Goal: Find specific page/section: Find specific page/section

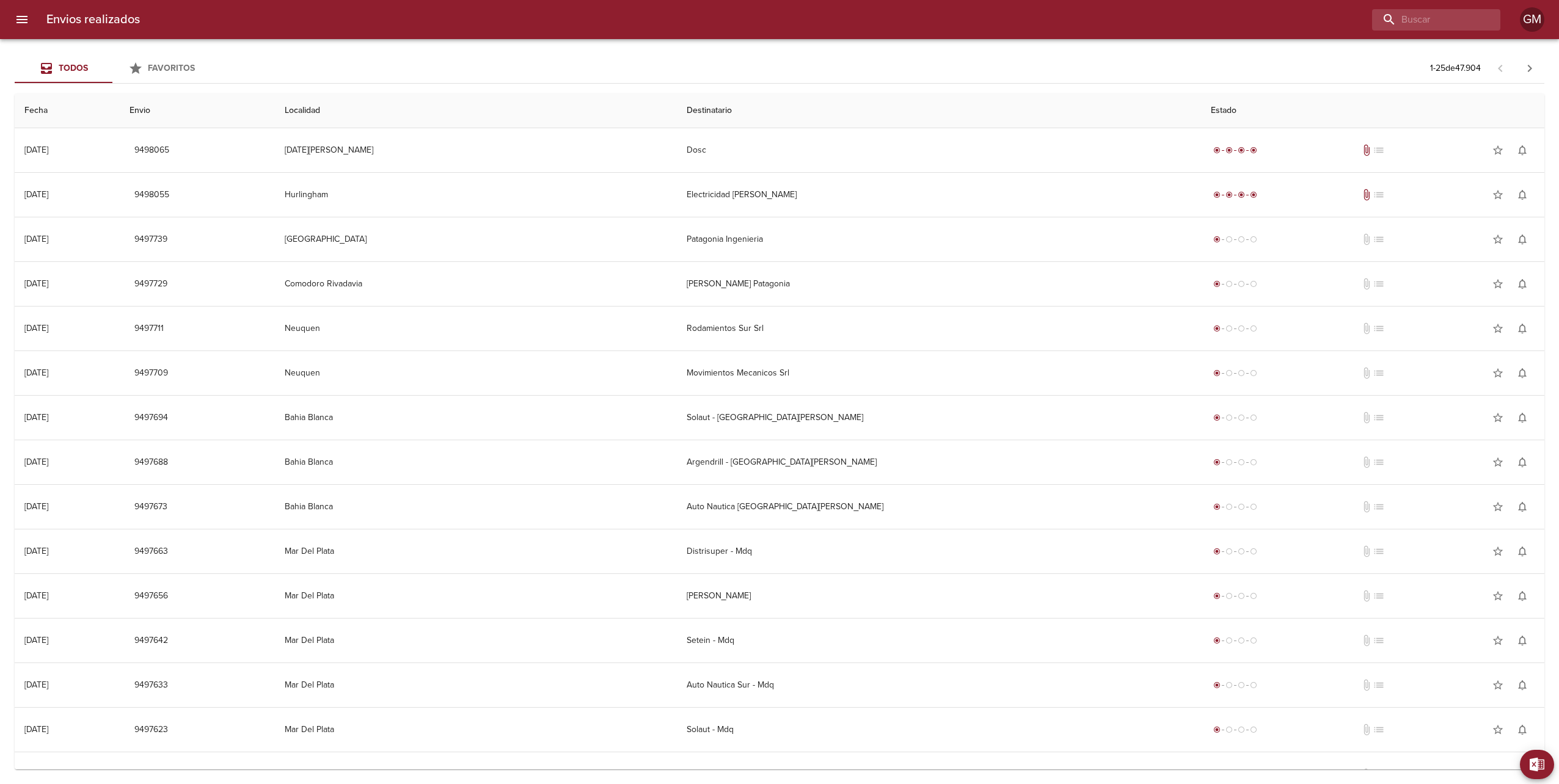
click at [28, 13] on icon "menu" at bounding box center [23, 20] width 15 height 15
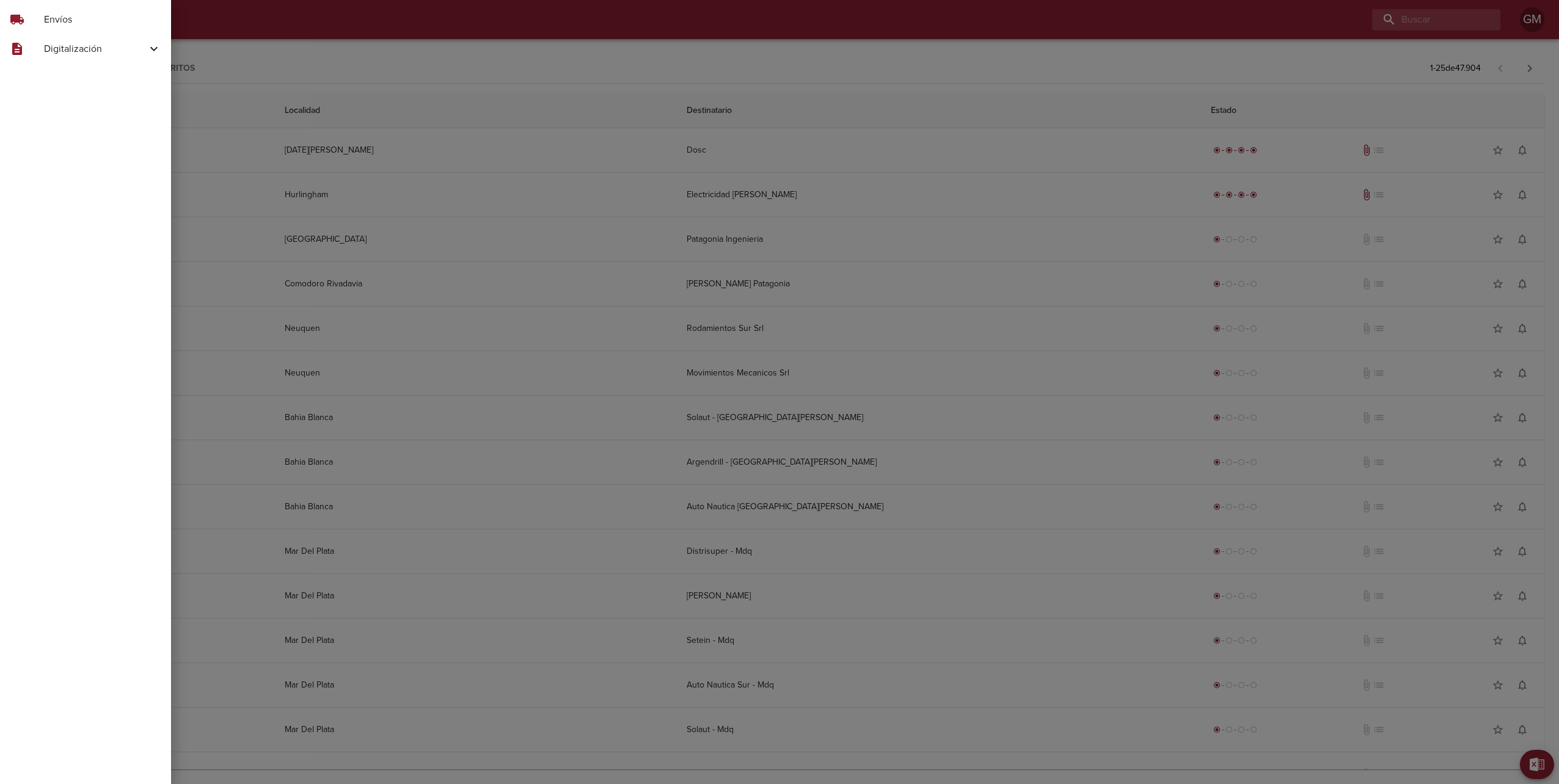
click at [53, 47] on span "Digitalización" at bounding box center [95, 49] width 103 height 15
click at [47, 95] on span "Skf Hdr" at bounding box center [100, 101] width 122 height 13
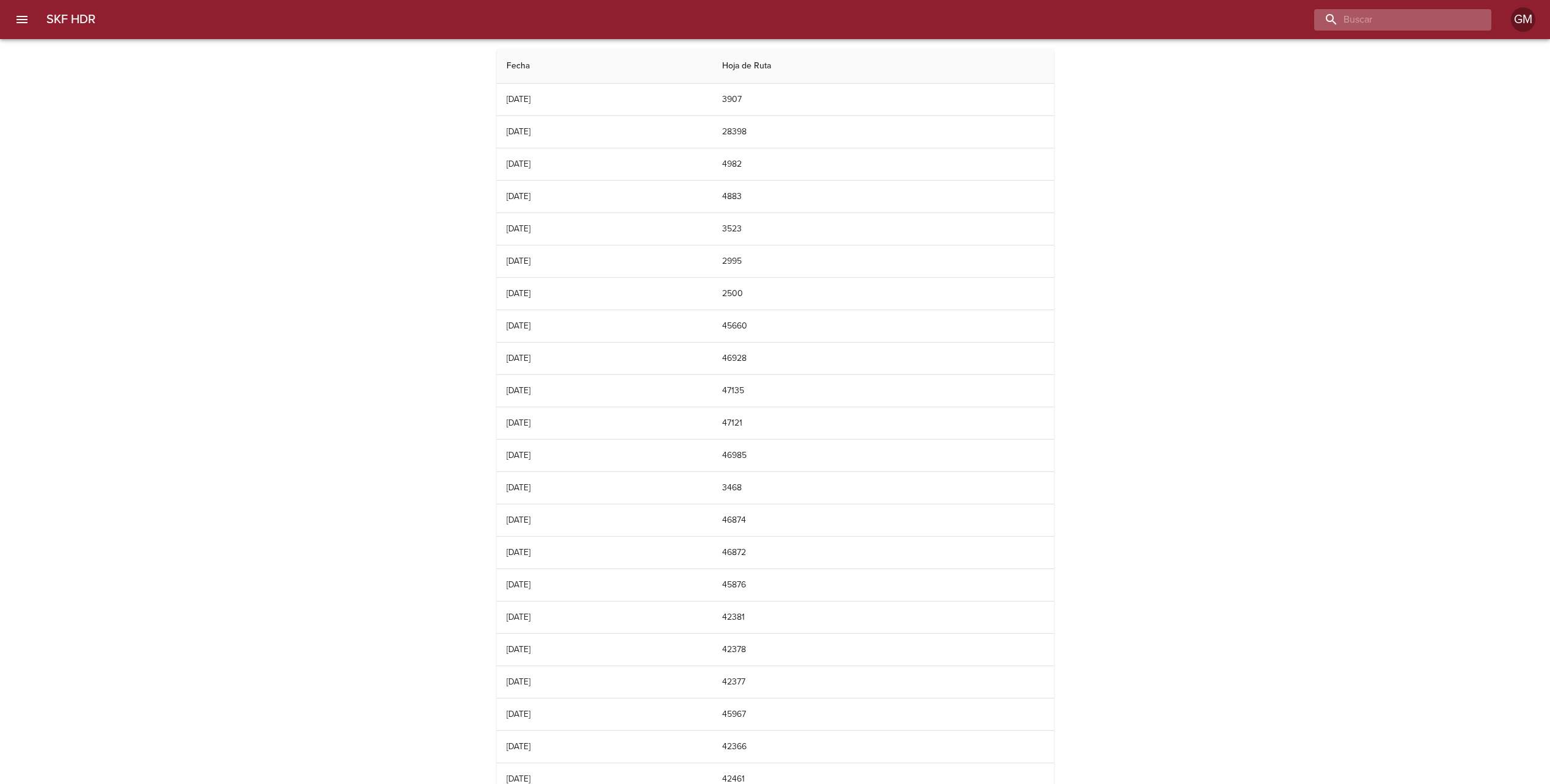
click at [1431, 28] on input "buscar" at bounding box center [1392, 20] width 156 height 22
type input "2"
drag, startPoint x: 1389, startPoint y: 22, endPoint x: 1291, endPoint y: 13, distance: 98.4
click at [1291, 13] on div "424" at bounding box center [798, 20] width 1386 height 22
paste input "00075"
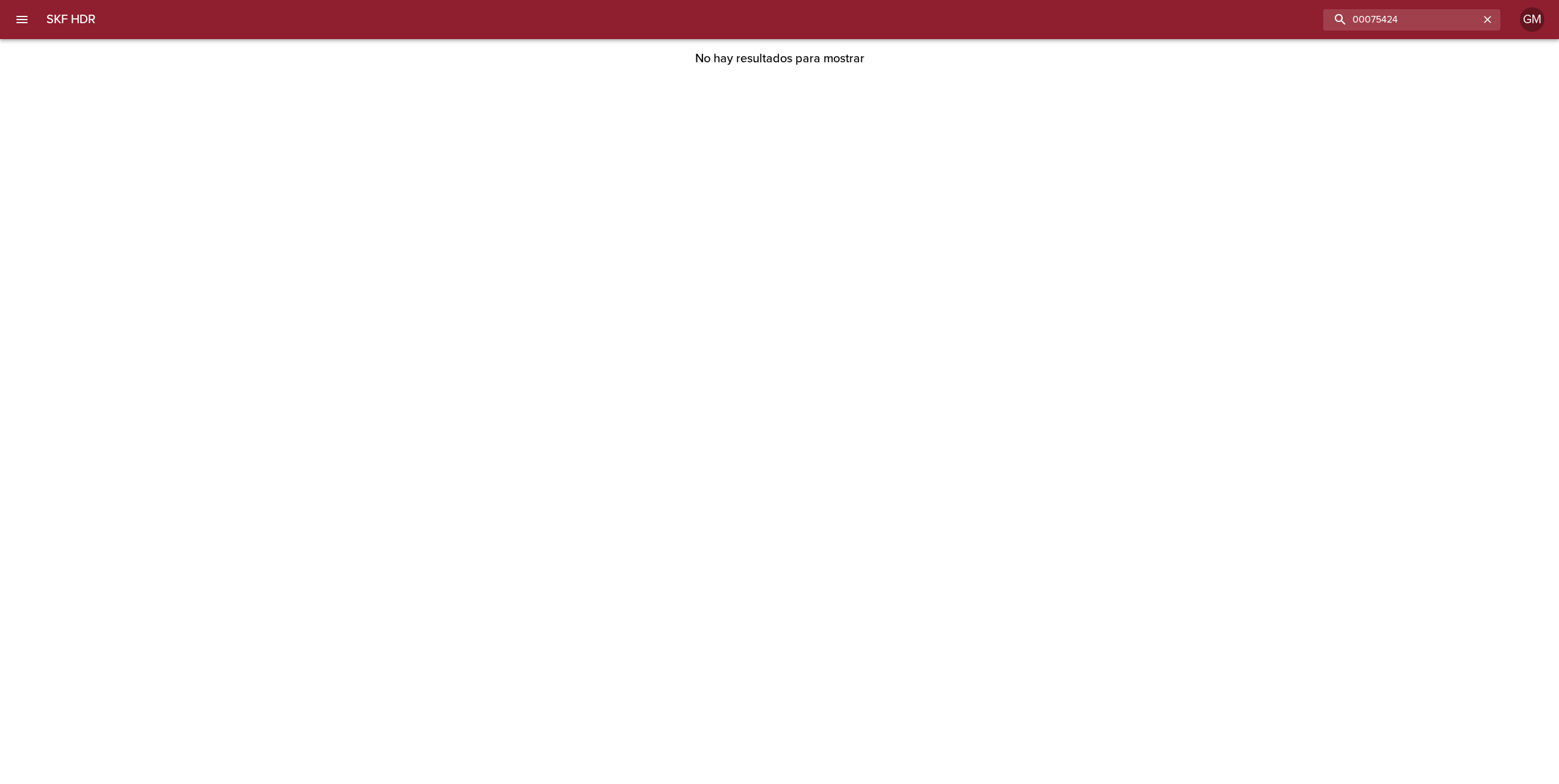
drag, startPoint x: 1375, startPoint y: 20, endPoint x: 1318, endPoint y: 63, distance: 71.4
click at [1307, 33] on div "SKF HDR 00075424 GM" at bounding box center [779, 19] width 1559 height 39
drag, startPoint x: 1390, startPoint y: 21, endPoint x: 1366, endPoint y: 26, distance: 24.5
click at [1366, 26] on input "75424" at bounding box center [1401, 20] width 156 height 22
type input "75192"
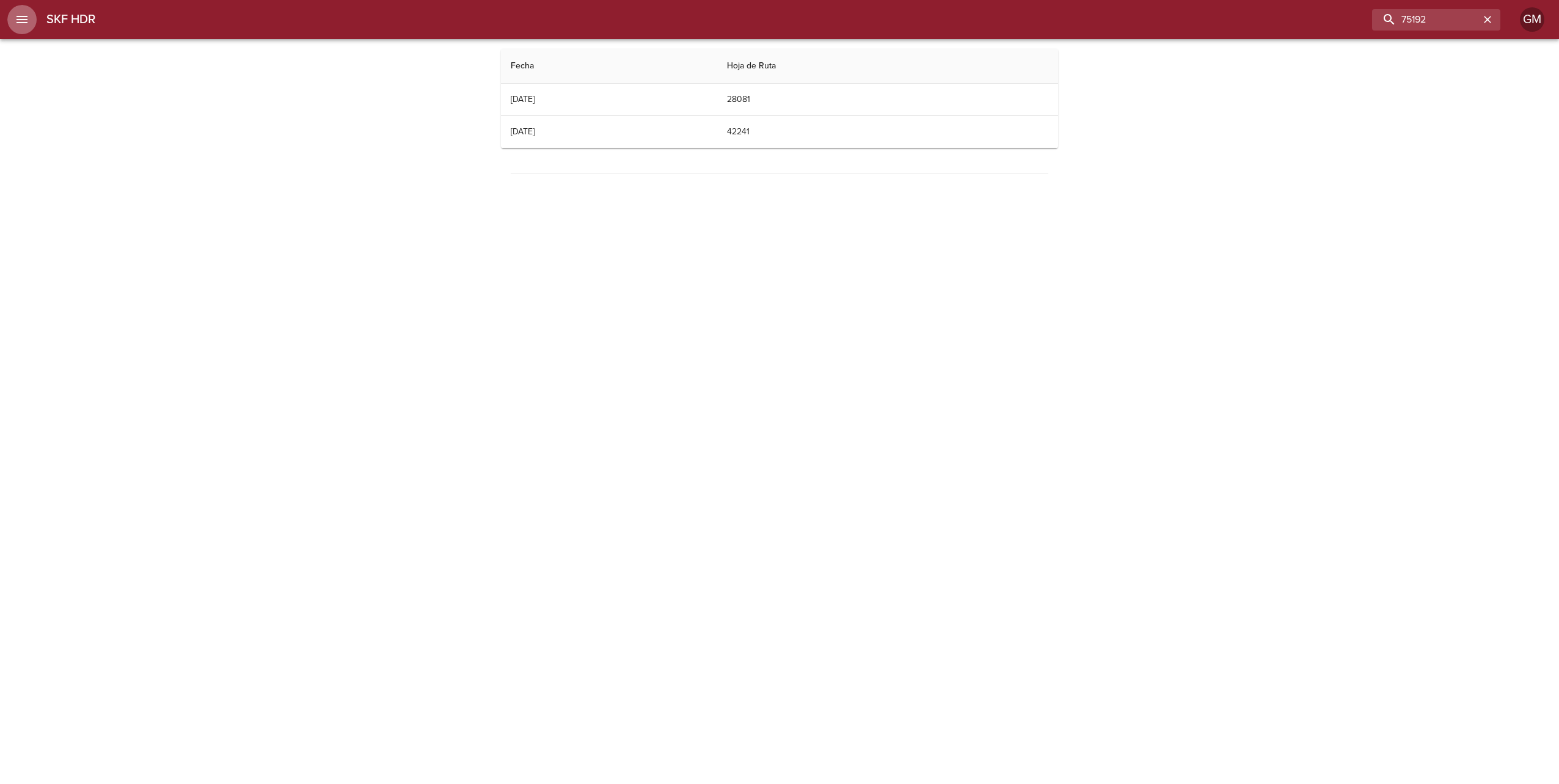
click at [18, 22] on icon "menu" at bounding box center [22, 19] width 11 height 8
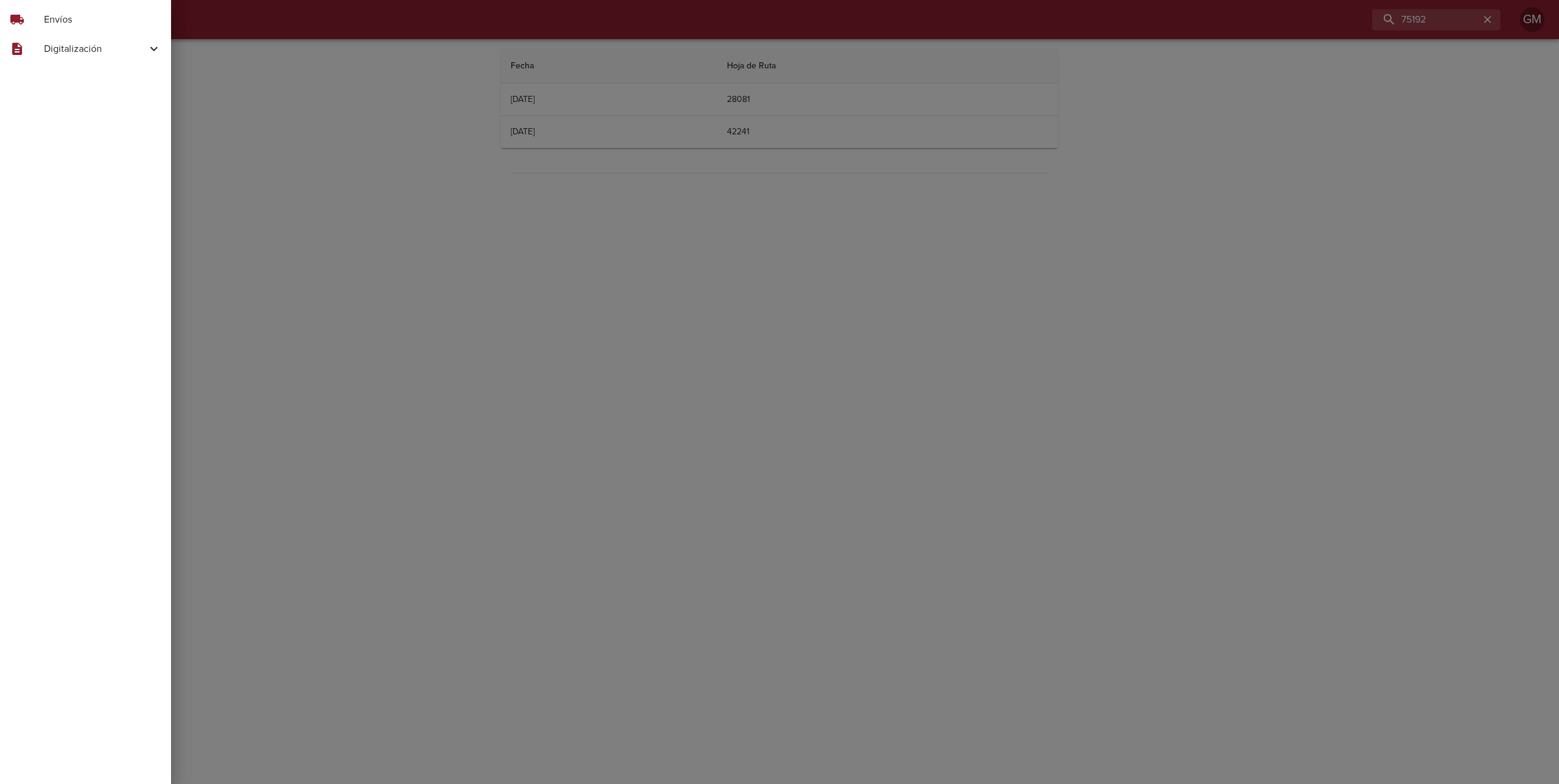
click at [48, 54] on span "Digitalización" at bounding box center [95, 49] width 103 height 15
click at [56, 120] on span "Skf Remitos" at bounding box center [100, 123] width 122 height 13
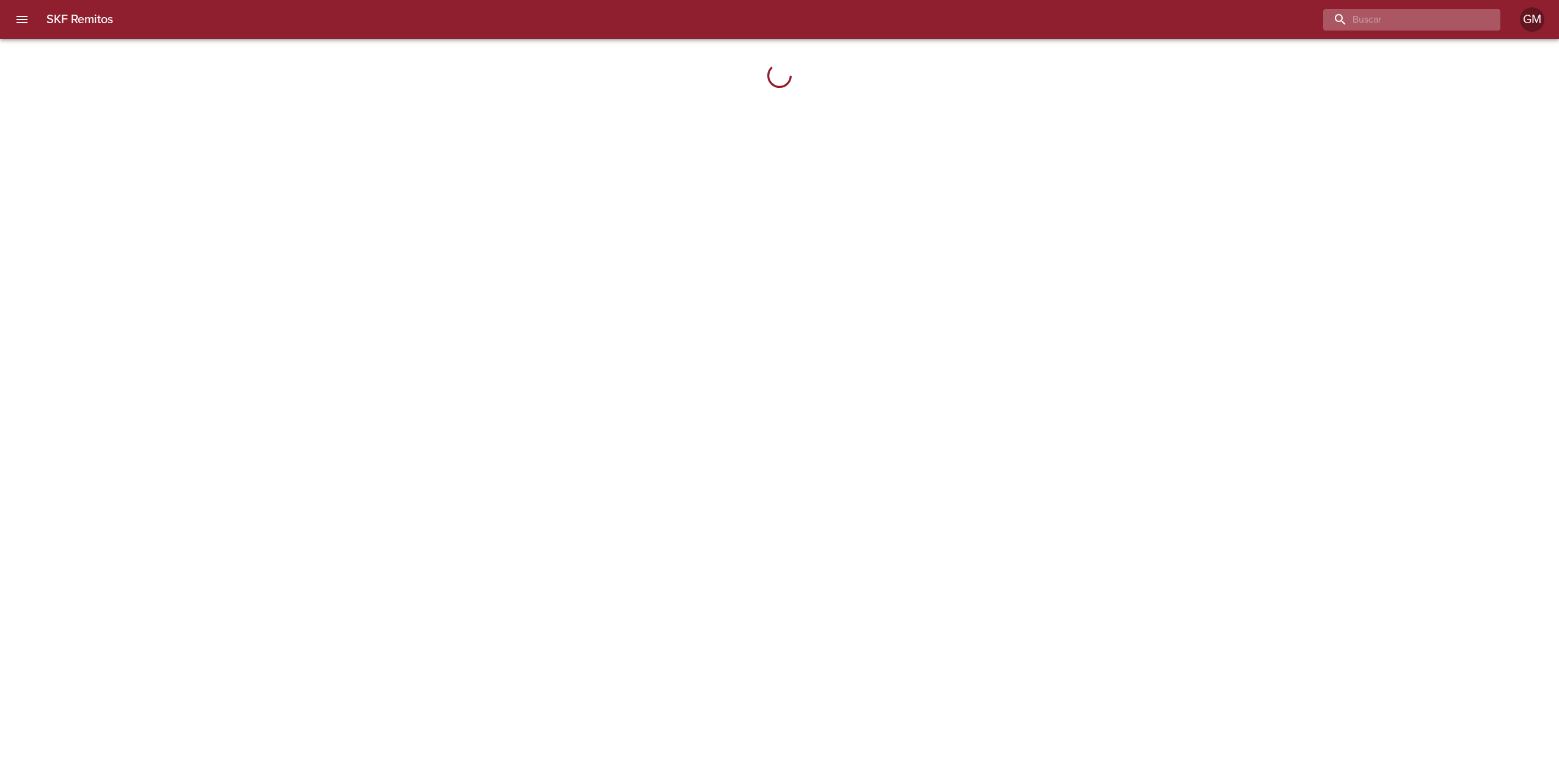
click at [1444, 18] on input "buscar" at bounding box center [1401, 20] width 156 height 22
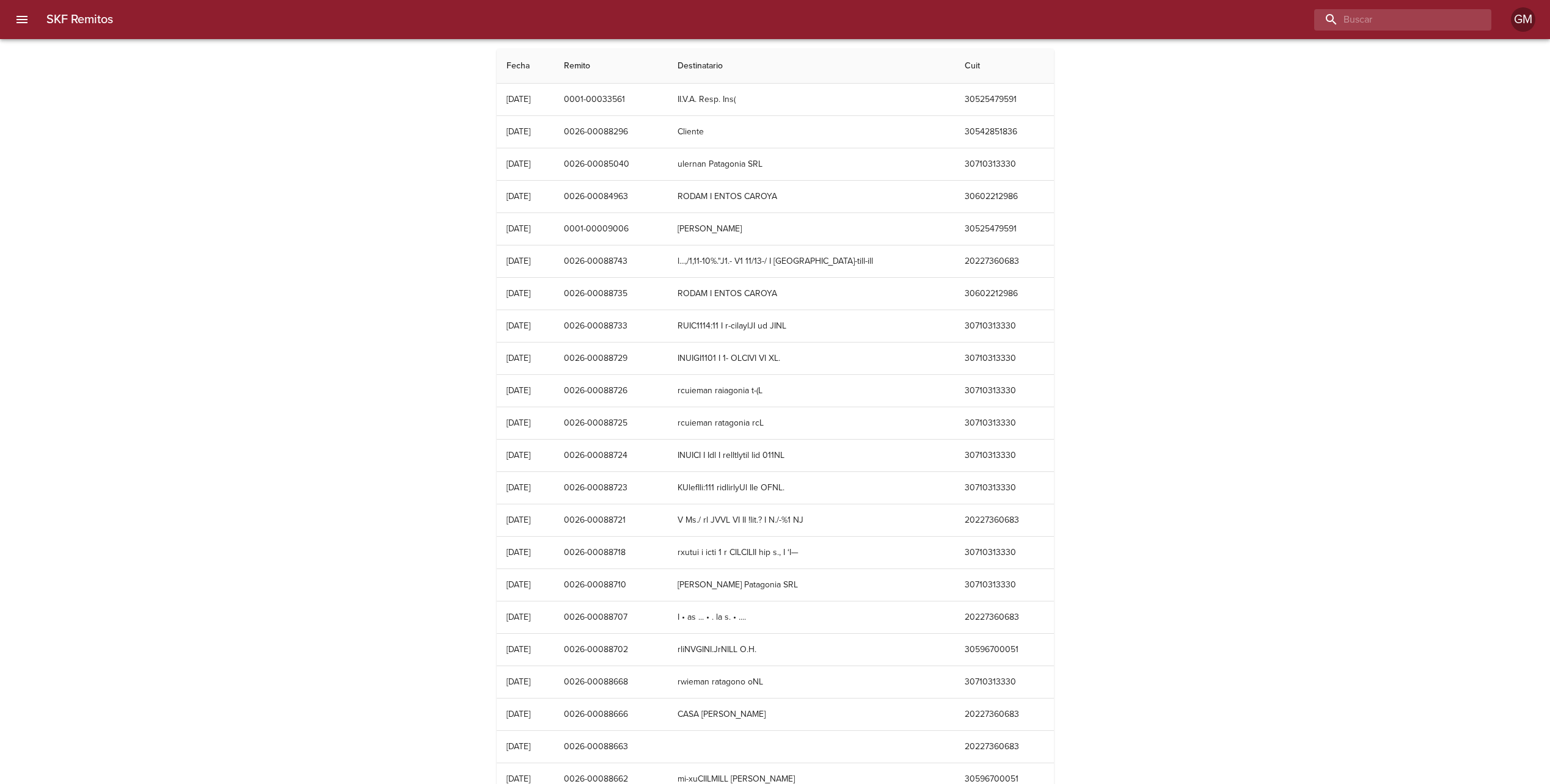
paste input "00075424"
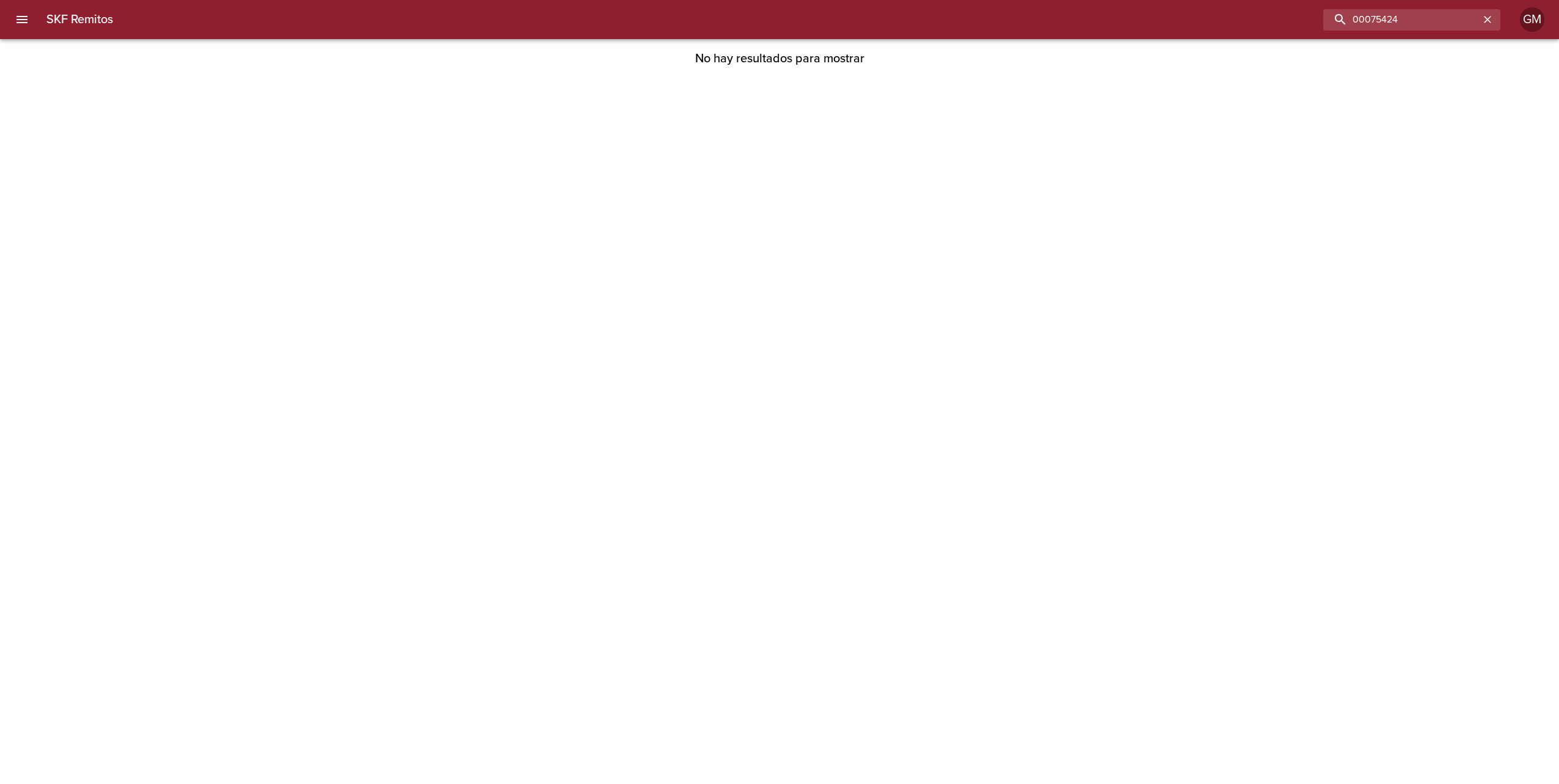
drag, startPoint x: 1373, startPoint y: 19, endPoint x: 1312, endPoint y: 33, distance: 62.6
click at [1315, 32] on div "SKF Remitos 00075424 GM" at bounding box center [779, 19] width 1559 height 39
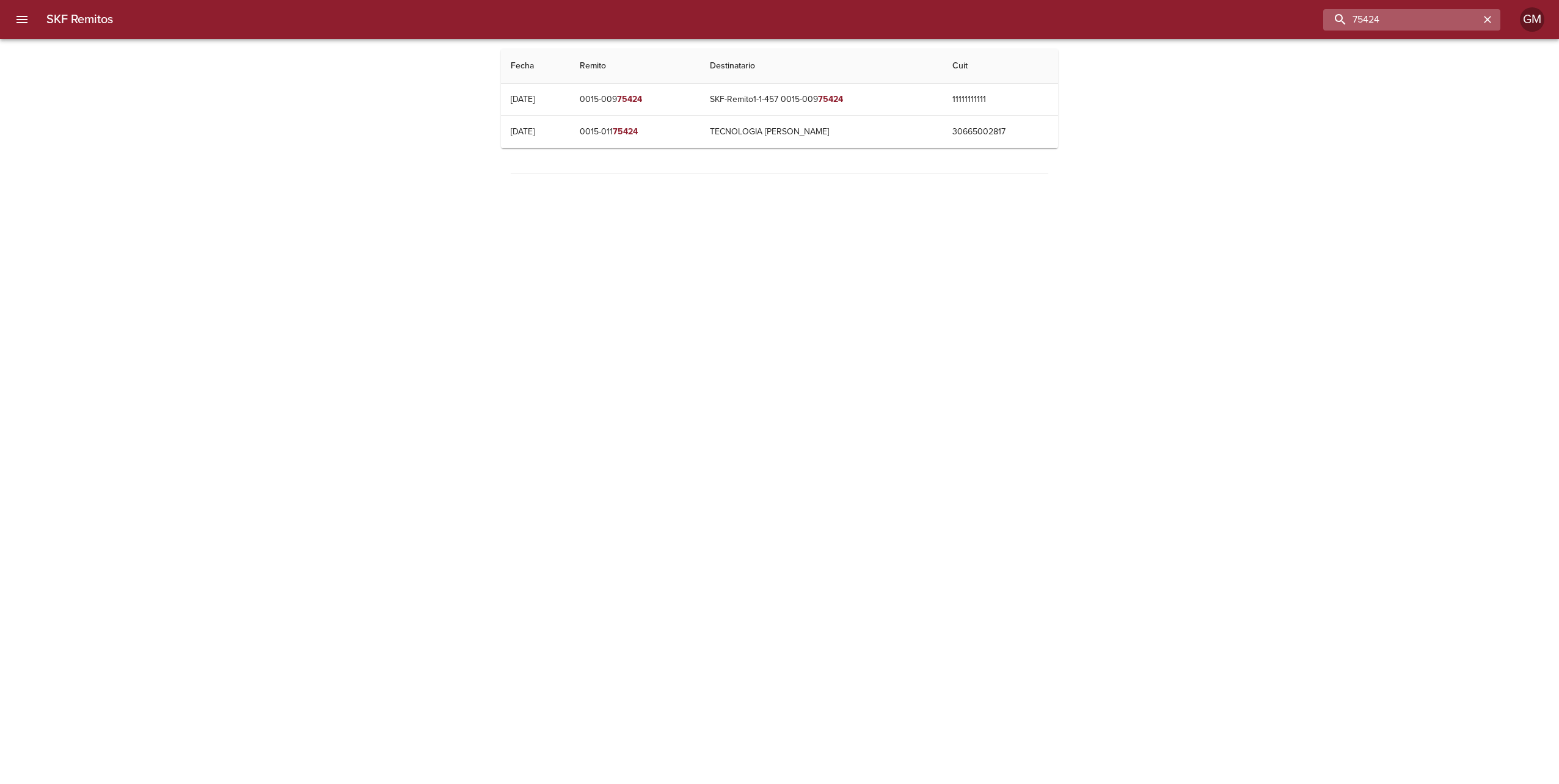
click at [1405, 23] on input "75424" at bounding box center [1401, 20] width 156 height 22
type input "75192"
click at [21, 27] on button "menu" at bounding box center [22, 19] width 29 height 29
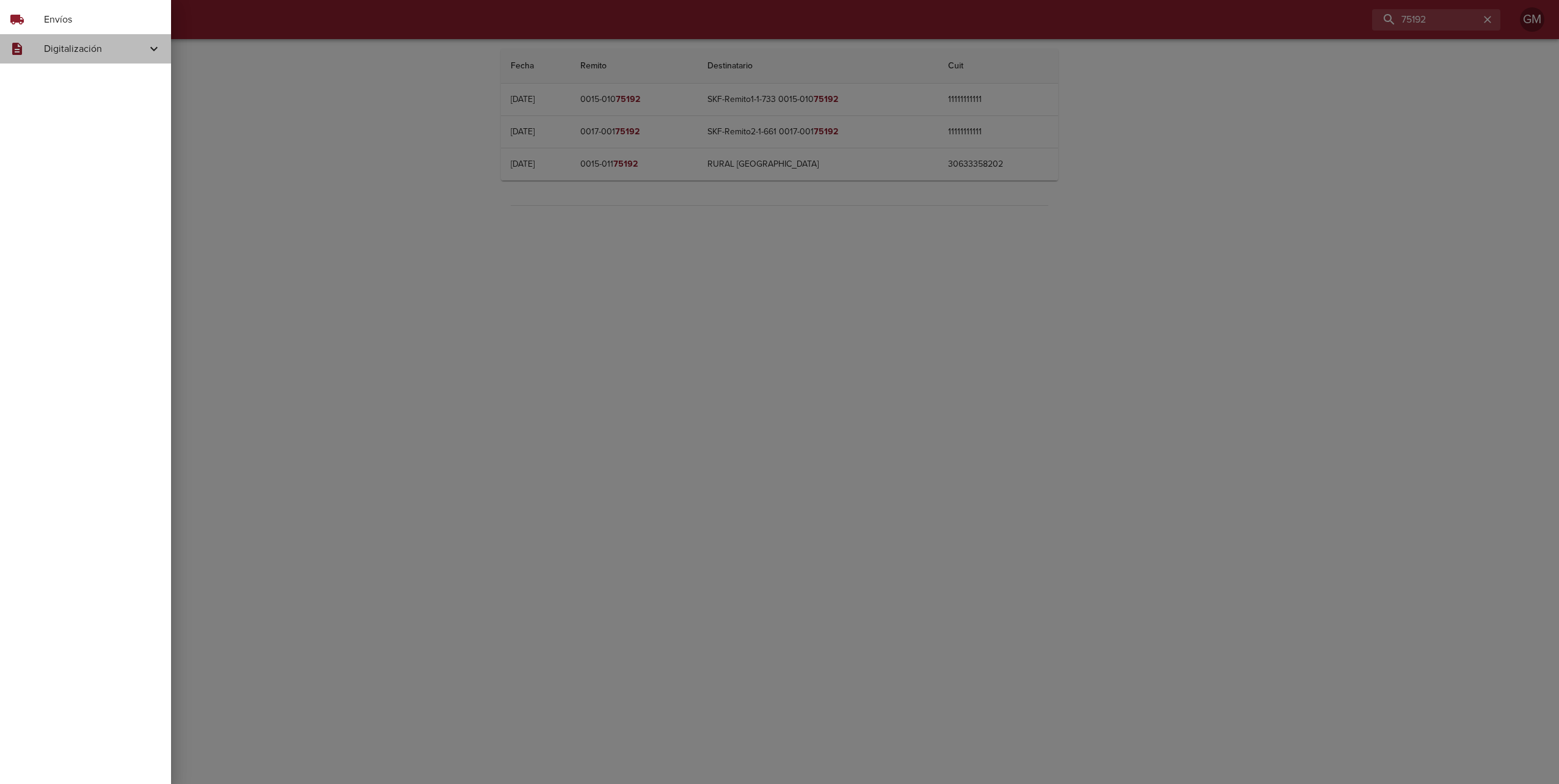
click at [58, 43] on span "Digitalización" at bounding box center [95, 49] width 103 height 15
click at [27, 102] on icon at bounding box center [27, 102] width 15 height 15
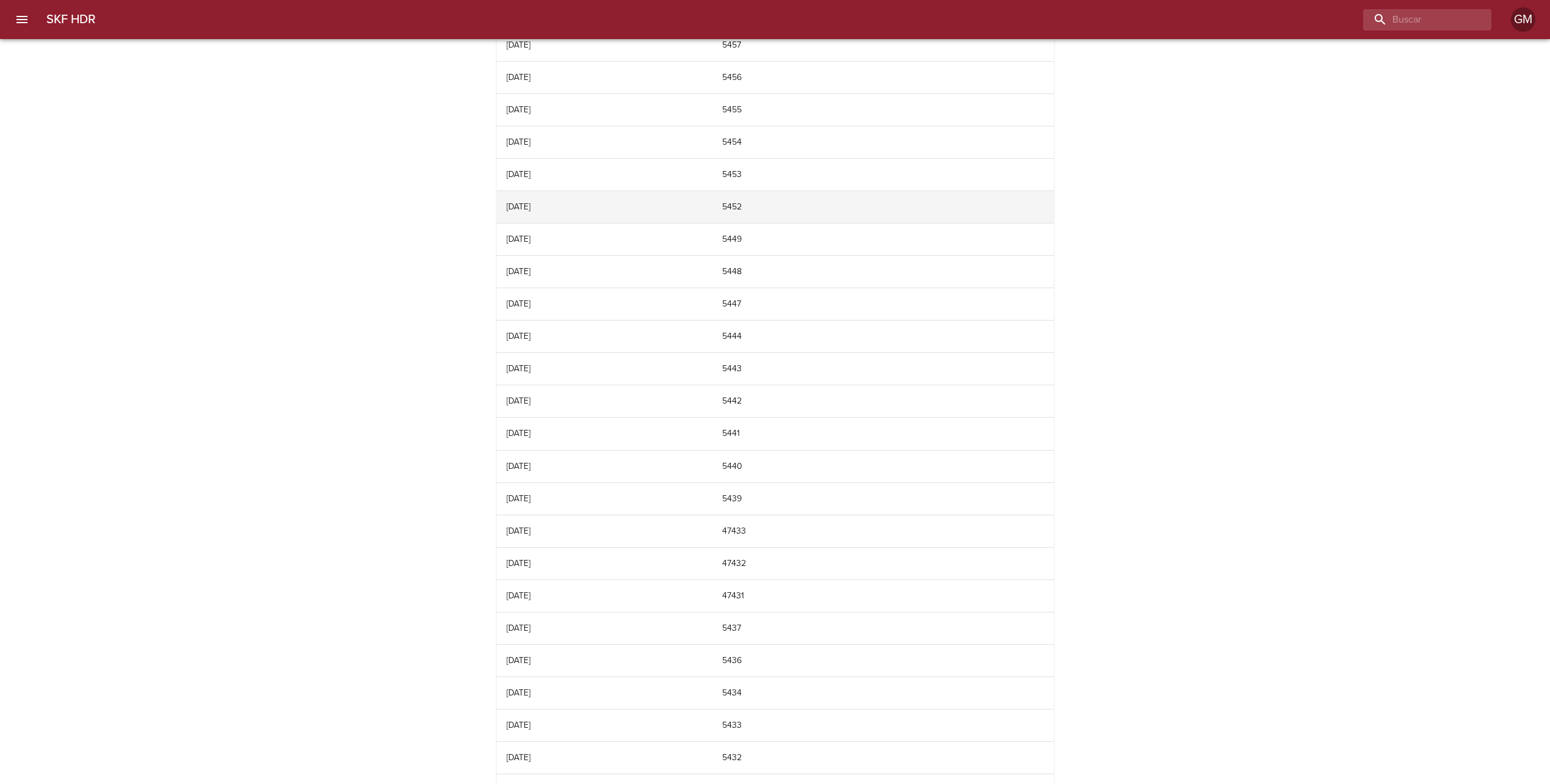
scroll to position [5020, 0]
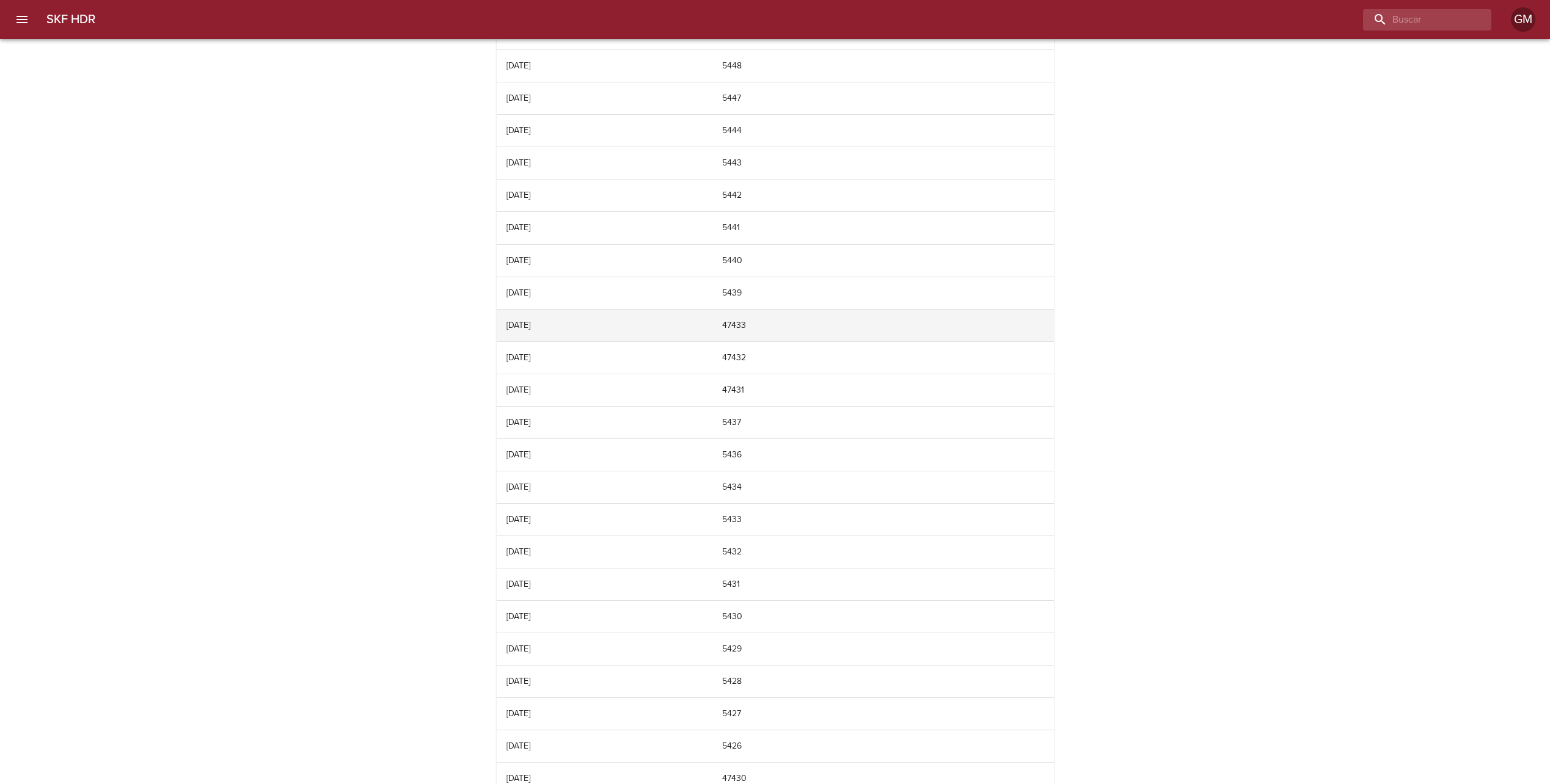
click at [792, 326] on td "47433" at bounding box center [883, 326] width 341 height 32
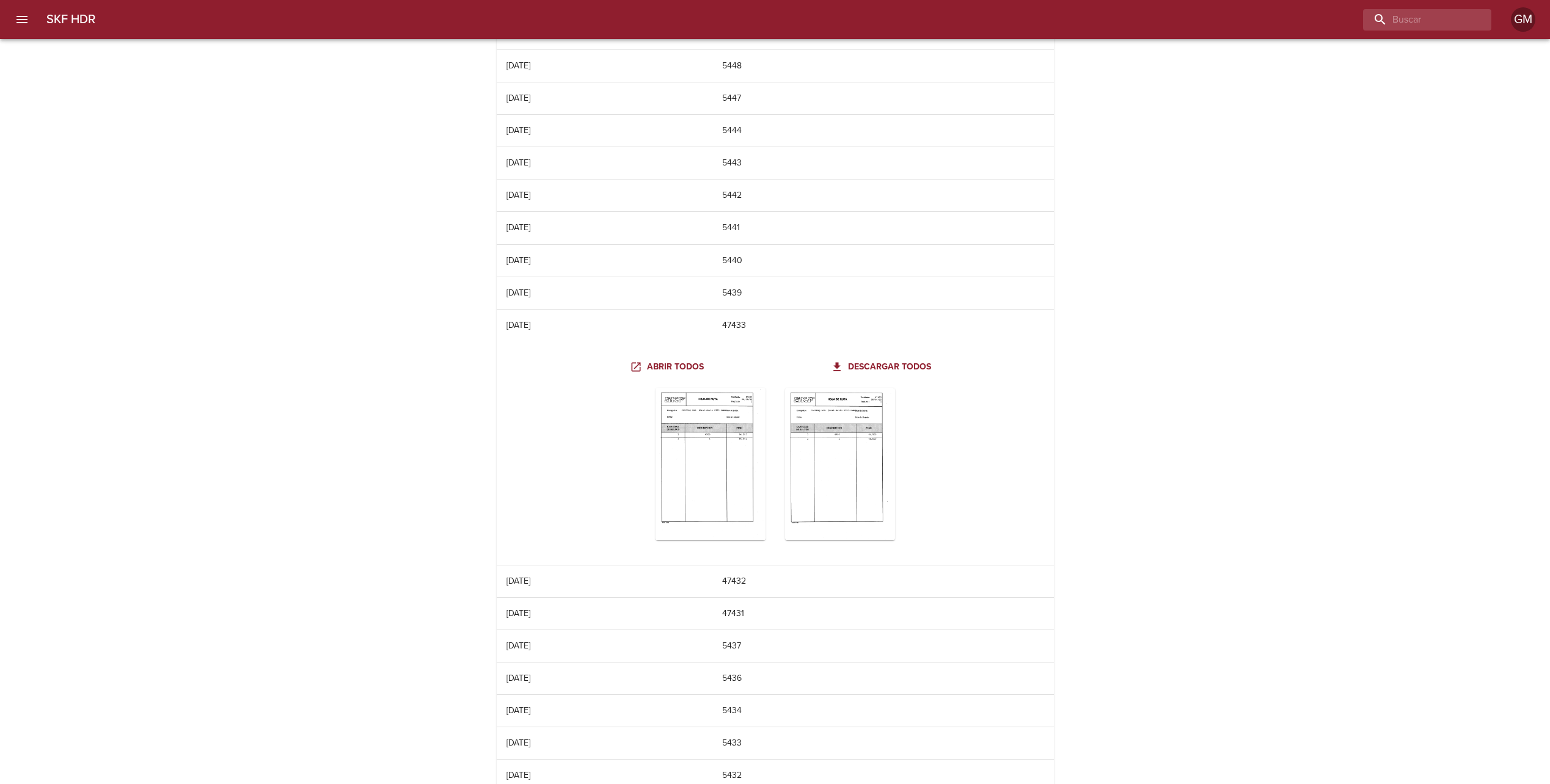
scroll to position [5081, 0]
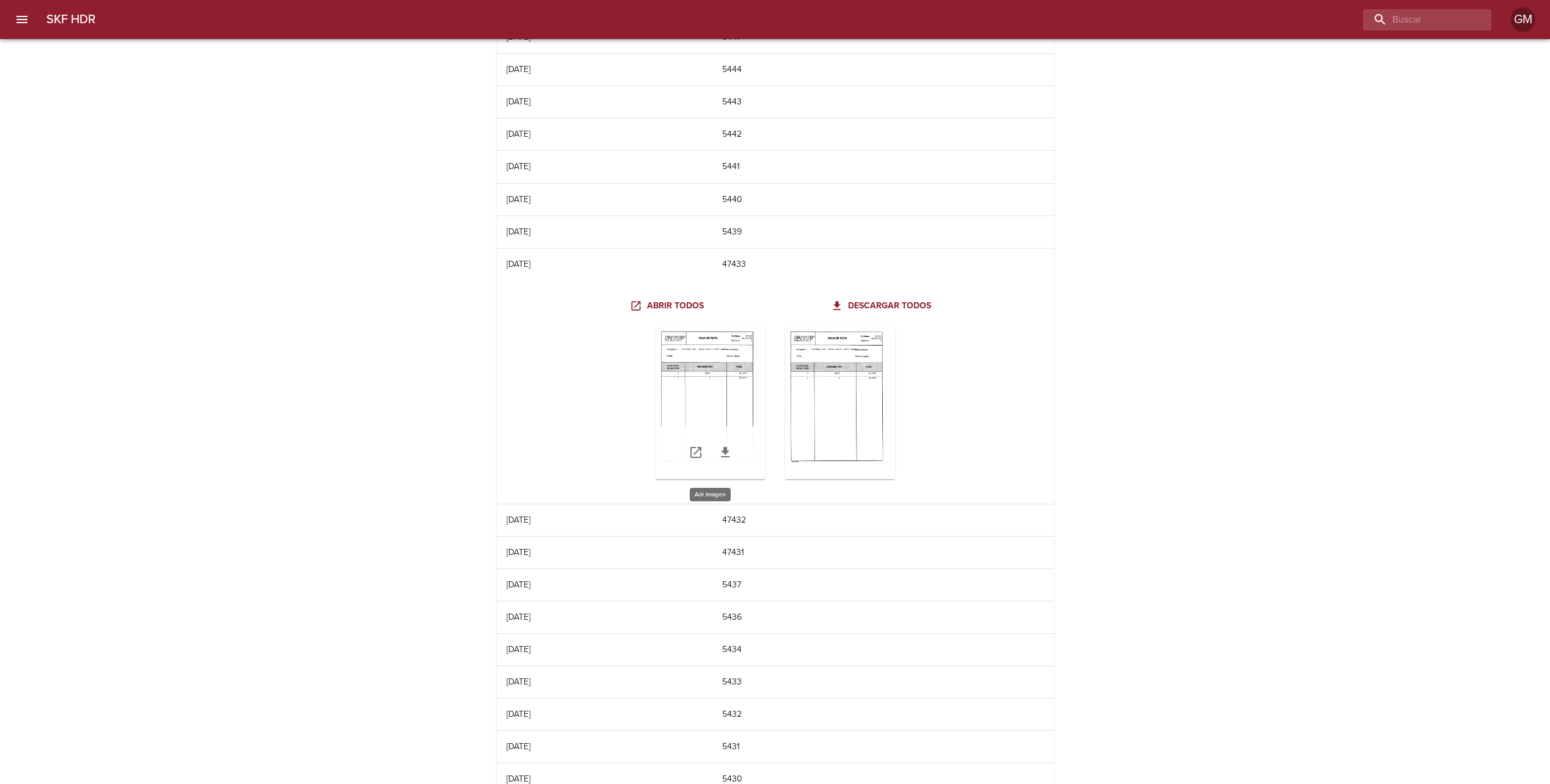
click at [726, 380] on div "Table digitalización - SKF HDR" at bounding box center [711, 403] width 110 height 153
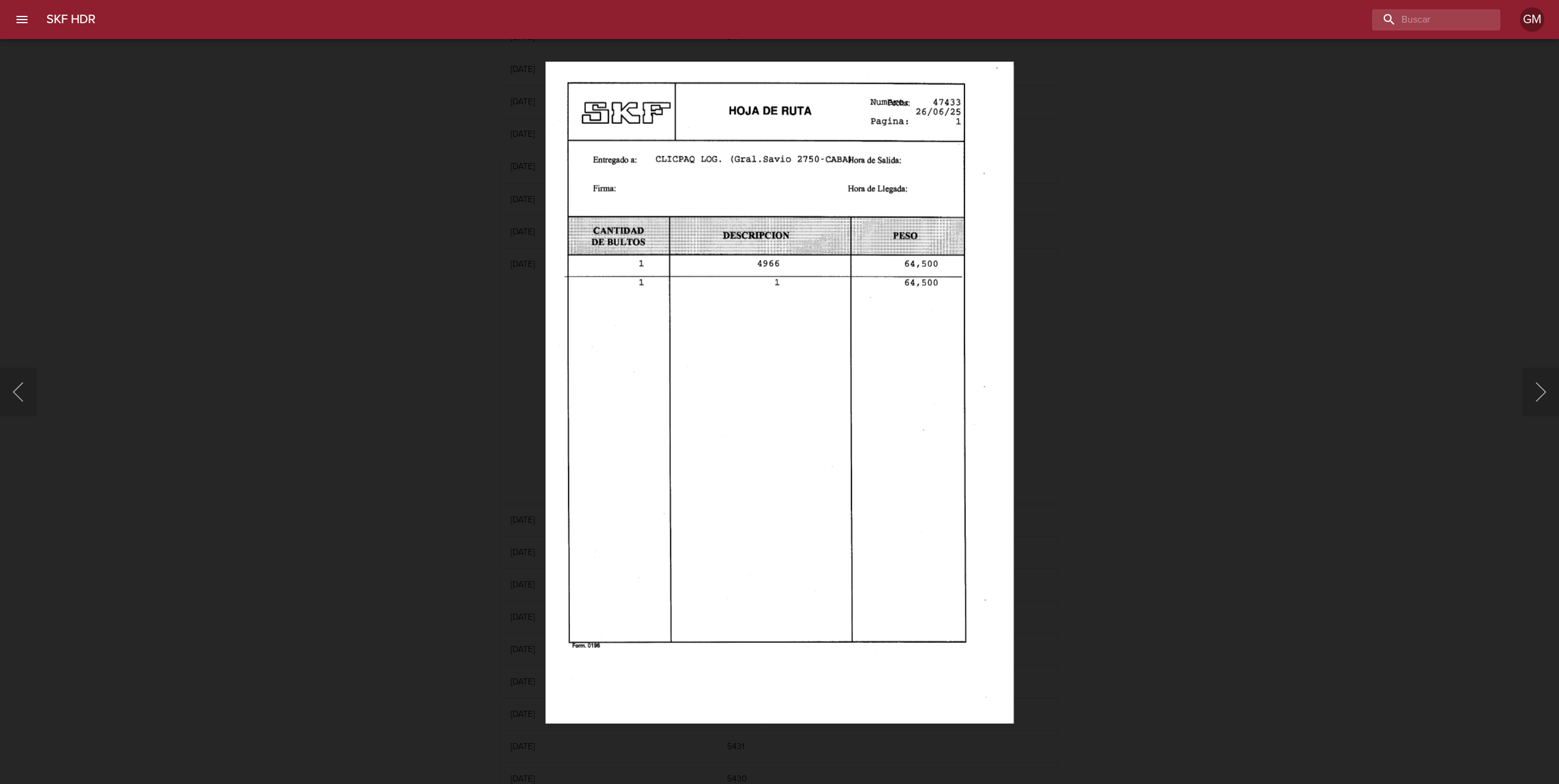
click at [1066, 429] on div "Lightbox" at bounding box center [779, 392] width 1559 height 784
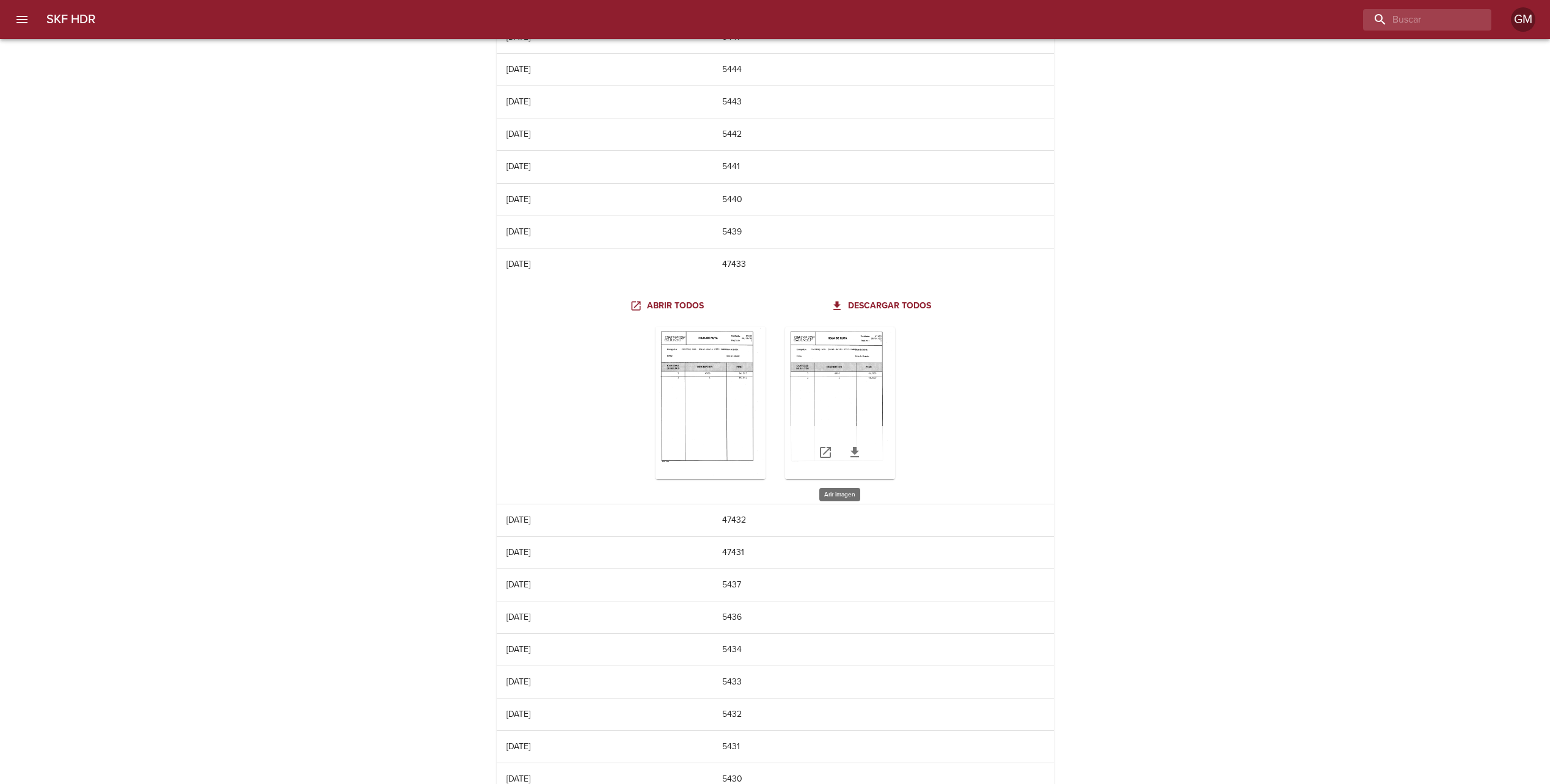
click at [858, 416] on div "Table digitalización - SKF HDR" at bounding box center [840, 403] width 110 height 153
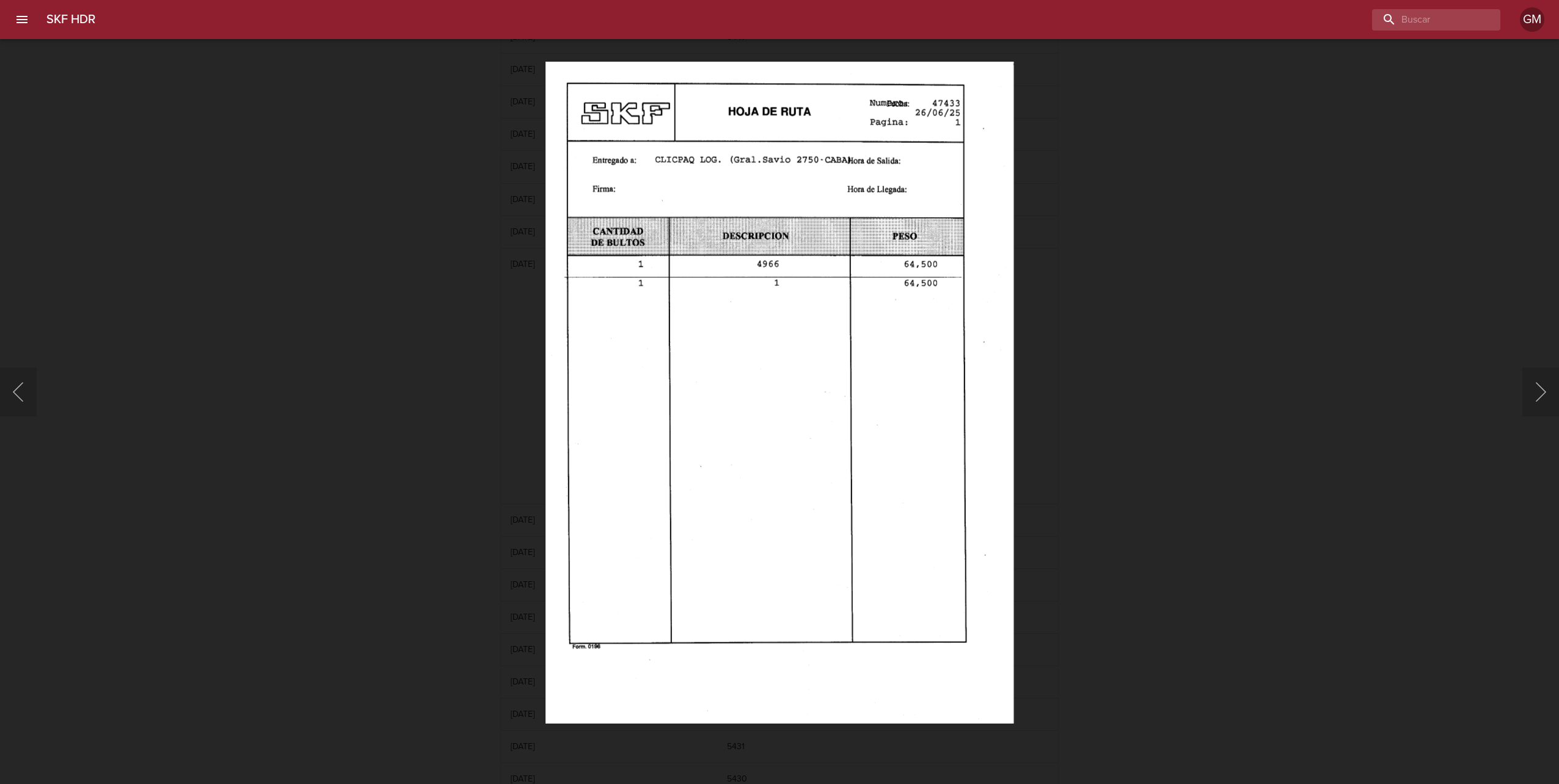
click at [1123, 398] on div "Lightbox" at bounding box center [779, 392] width 1559 height 784
